Goal: Information Seeking & Learning: Learn about a topic

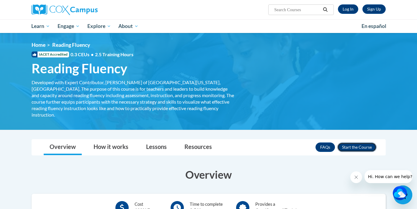
click at [351, 143] on button "Enroll" at bounding box center [356, 147] width 39 height 9
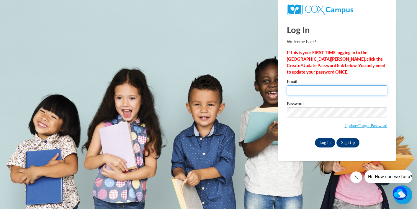
type input "kellimcafee18@gmail.com"
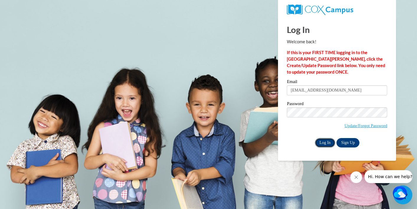
click at [328, 142] on input "Log In" at bounding box center [325, 142] width 21 height 9
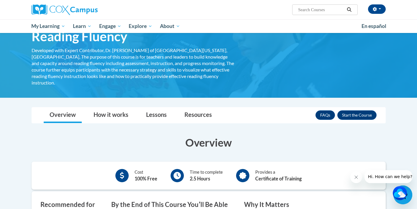
scroll to position [32, 0]
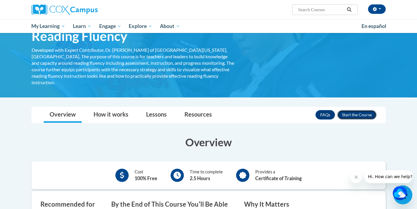
click at [355, 110] on button "Enroll" at bounding box center [356, 114] width 39 height 9
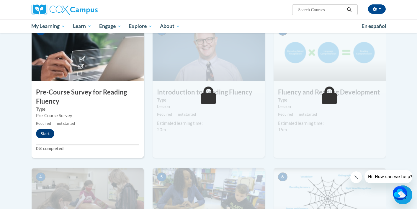
scroll to position [135, 0]
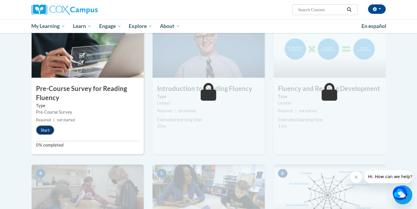
click at [44, 130] on button "Start" at bounding box center [45, 130] width 18 height 9
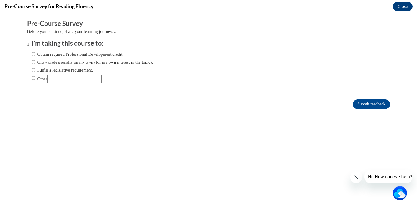
scroll to position [0, 0]
click at [66, 78] on input "Other" at bounding box center [74, 79] width 54 height 8
type input "to fulfill a college requirement"
click at [371, 105] on input "Submit feedback" at bounding box center [370, 104] width 37 height 9
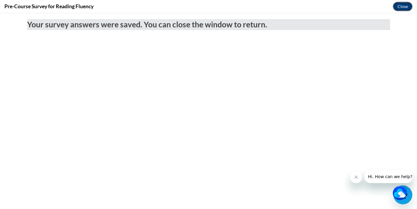
click at [404, 8] on button "Close" at bounding box center [402, 6] width 20 height 9
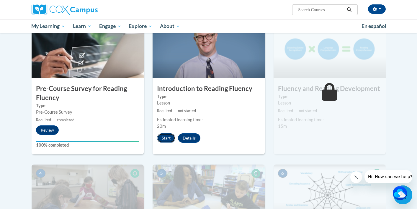
click at [167, 135] on button "Start" at bounding box center [166, 138] width 18 height 9
